Goal: Task Accomplishment & Management: Use online tool/utility

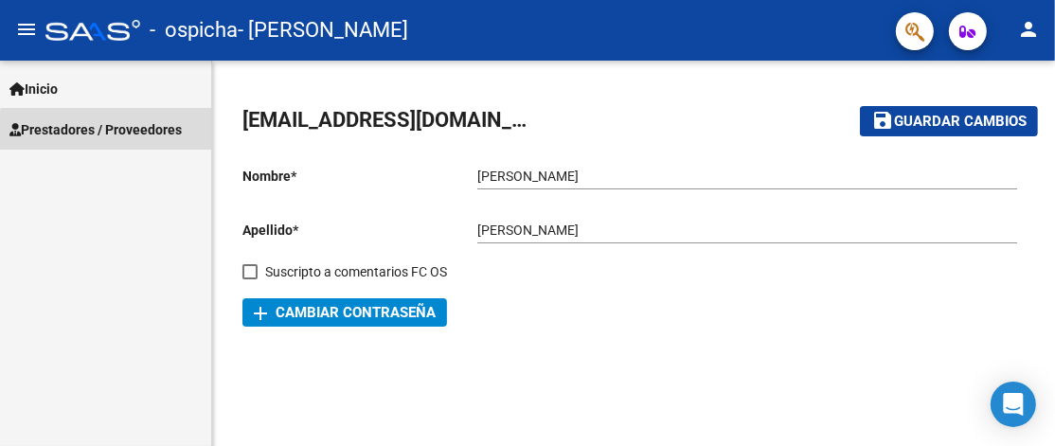
click at [115, 132] on span "Prestadores / Proveedores" at bounding box center [95, 129] width 172 height 21
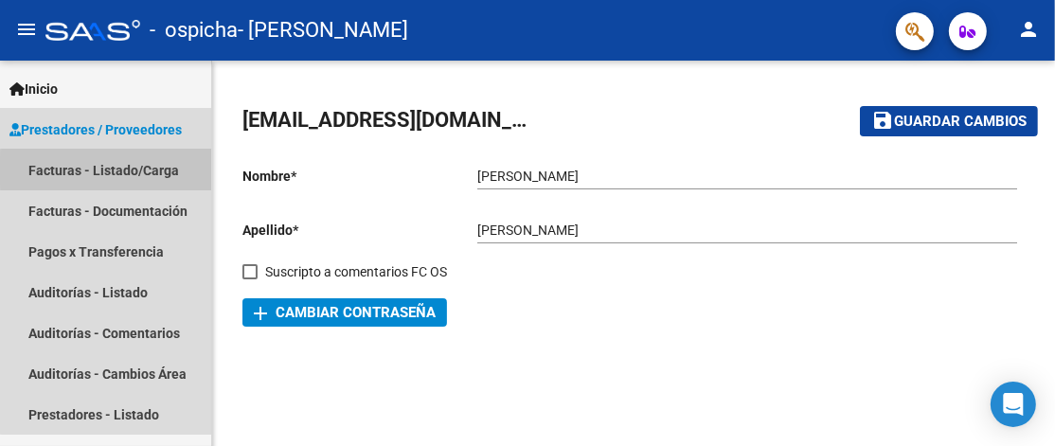
click at [115, 170] on link "Facturas - Listado/Carga" at bounding box center [105, 170] width 211 height 41
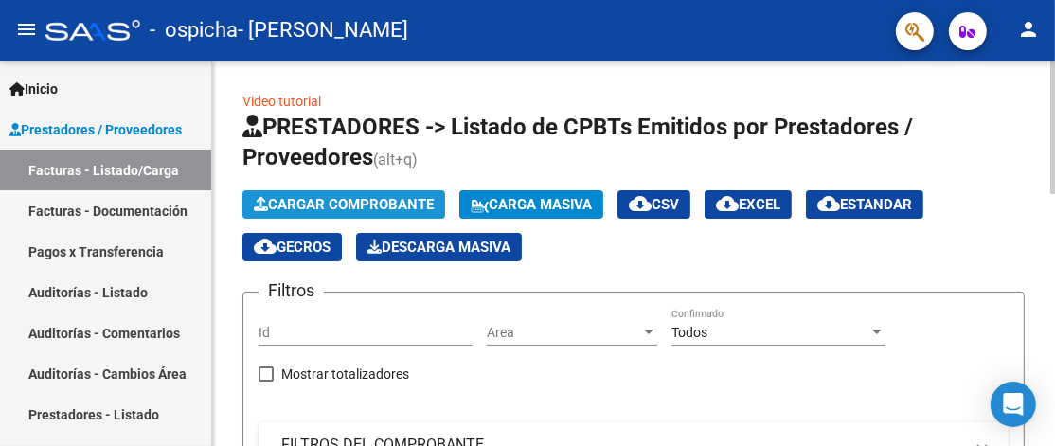
click at [387, 196] on span "Cargar Comprobante" at bounding box center [344, 204] width 180 height 17
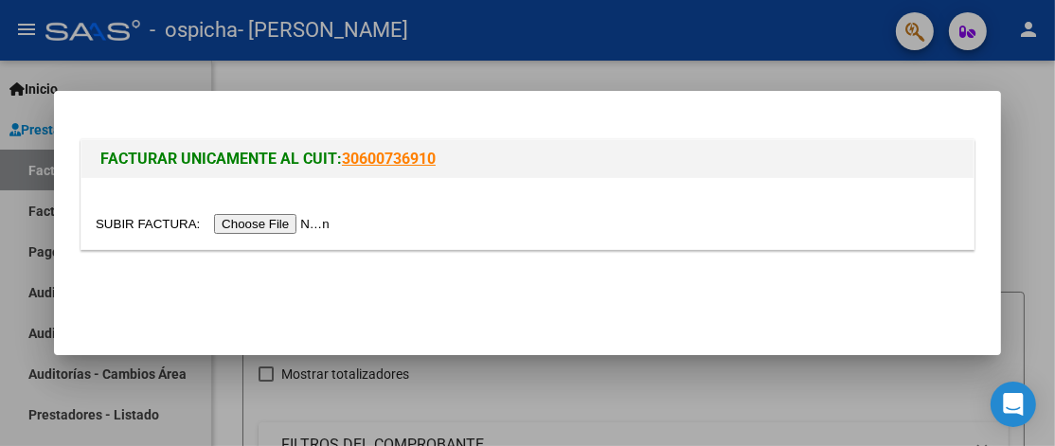
click at [511, 277] on mat-dialog-actions at bounding box center [528, 296] width 902 height 72
click at [1031, 221] on div at bounding box center [527, 223] width 1055 height 446
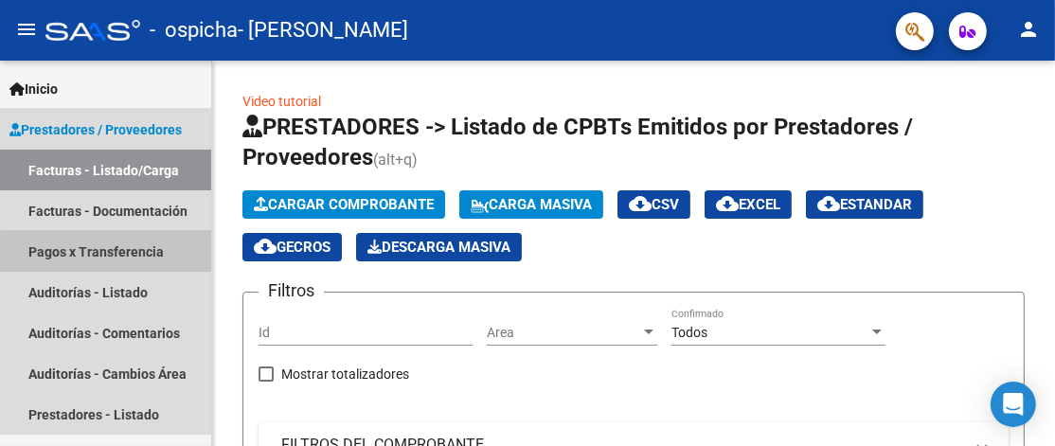
click at [134, 255] on link "Pagos x Transferencia" at bounding box center [105, 251] width 211 height 41
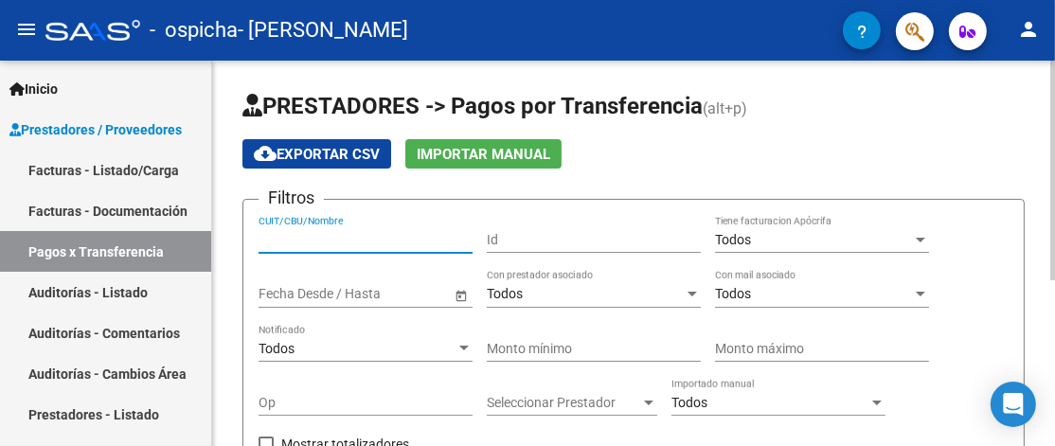
click at [440, 245] on input "CUIT/CBU/Nombre" at bounding box center [366, 240] width 214 height 16
type input "27174450892"
click at [913, 393] on div "Filtros 27174450892 CUIT/CBU/Nombre Id Todos Tiene facturacion Apócrifa Fecha i…" at bounding box center [634, 343] width 750 height 256
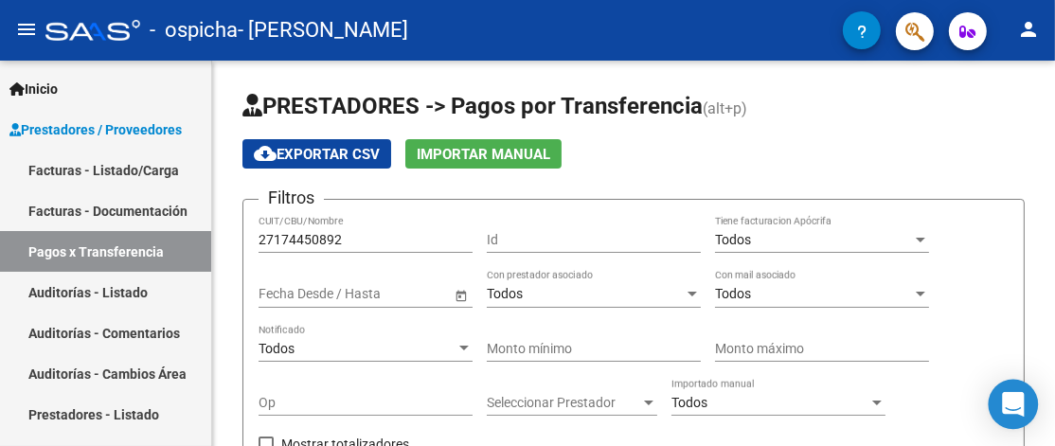
click at [1009, 408] on icon "Open Intercom Messenger" at bounding box center [1013, 404] width 25 height 25
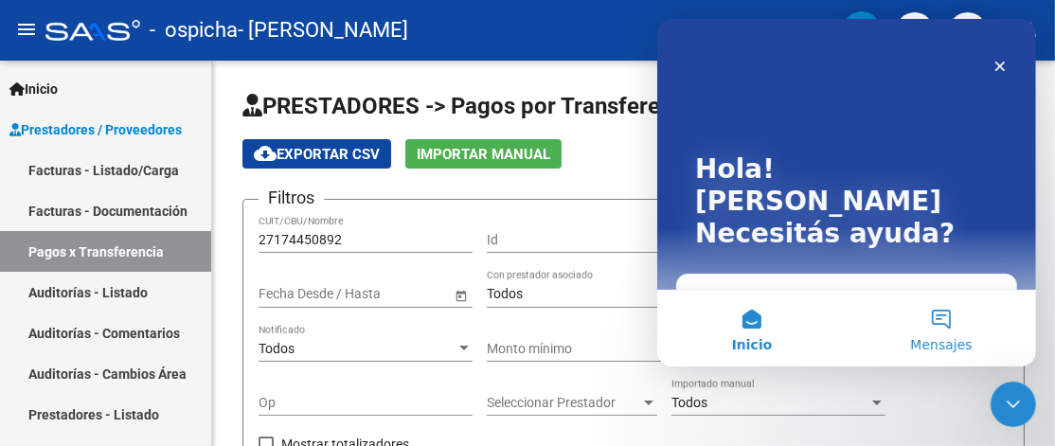
click at [945, 324] on button "Mensajes" at bounding box center [940, 329] width 189 height 76
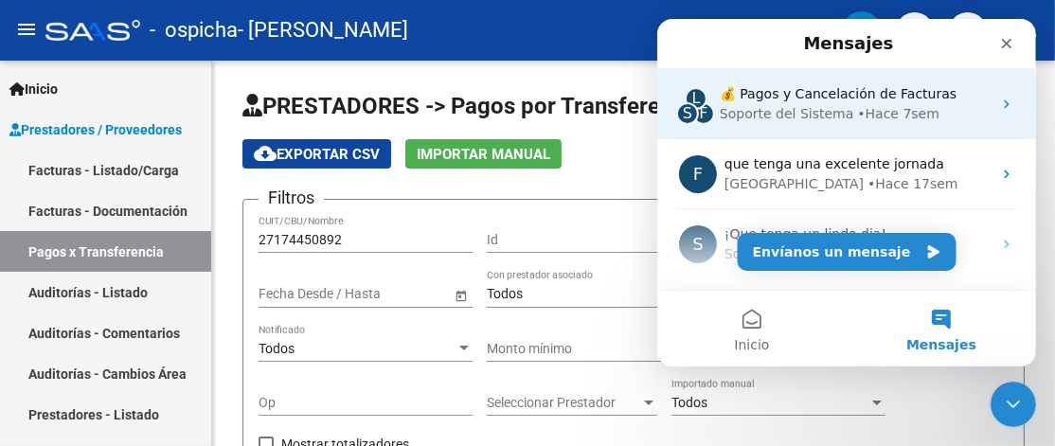
click at [870, 106] on div "• Hace 7sem" at bounding box center [897, 114] width 82 height 20
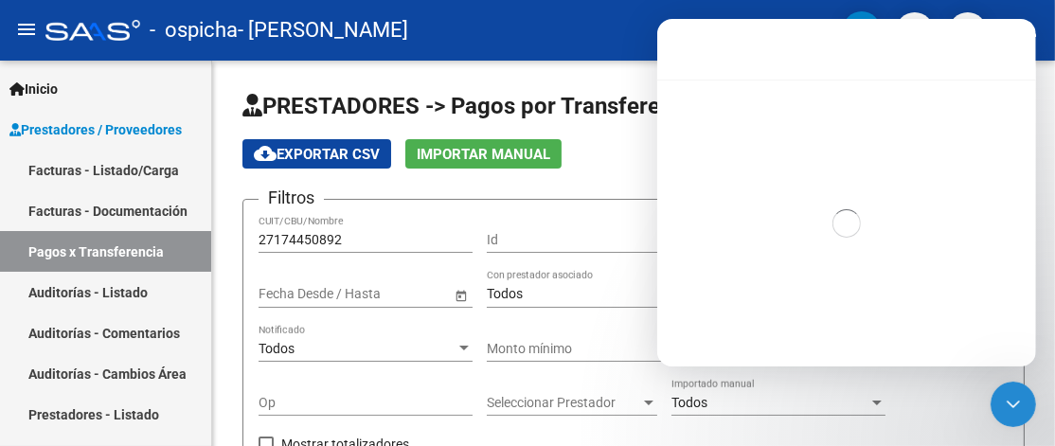
scroll to position [884, 0]
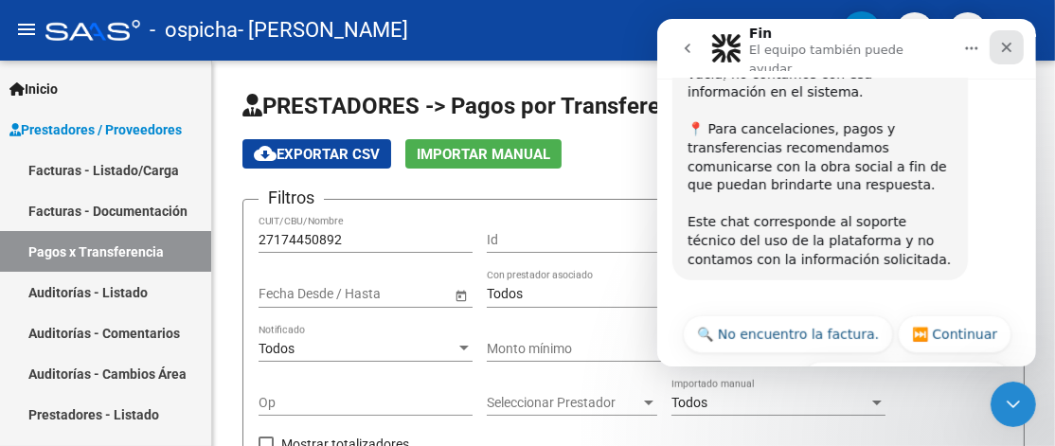
click at [1010, 44] on icon "Cerrar" at bounding box center [1005, 47] width 15 height 15
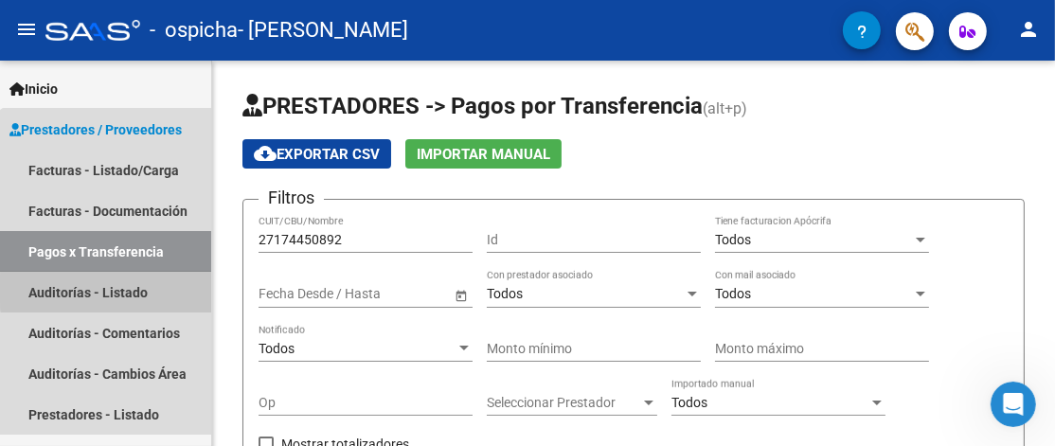
click at [127, 289] on link "Auditorías - Listado" at bounding box center [105, 292] width 211 height 41
